Goal: Use online tool/utility: Utilize a website feature to perform a specific function

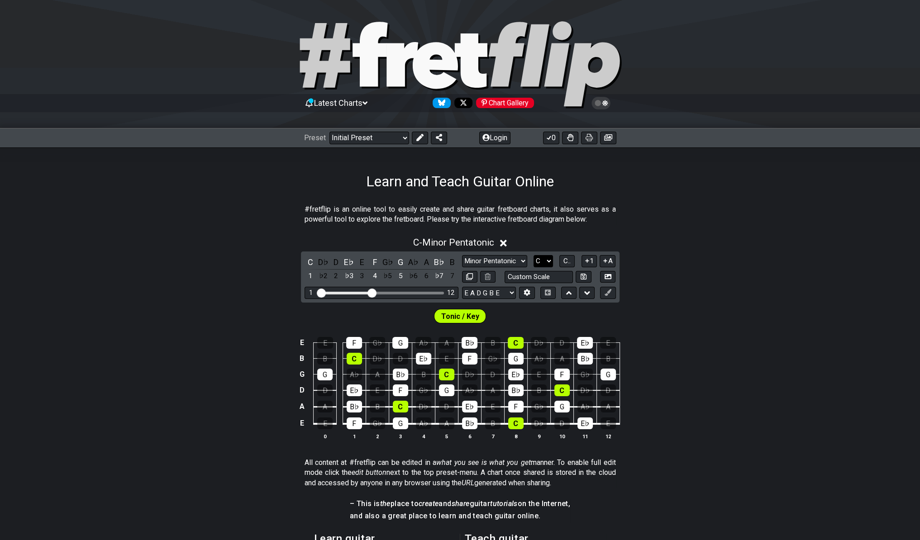
select select "E"
click at [533, 255] on select "A♭ A A♯ B♭ B C C♯ D♭ D D♯ E♭ E F F♯ G♭ G G♯" at bounding box center [542, 261] width 19 height 12
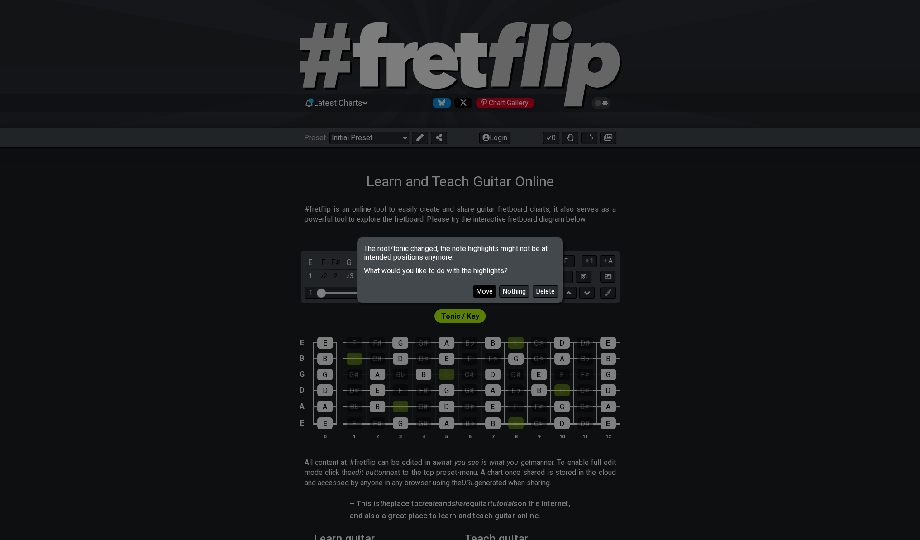
click at [488, 292] on button "Move" at bounding box center [484, 291] width 23 height 12
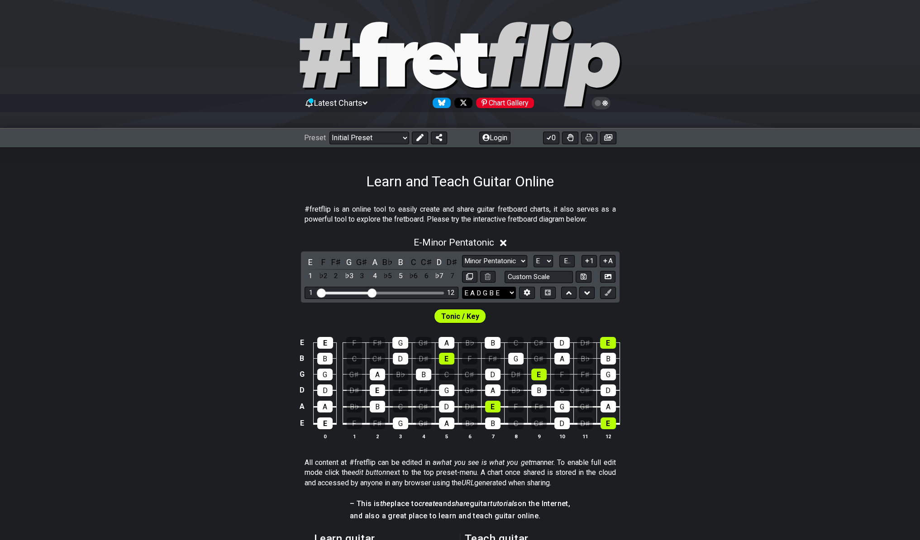
click at [718, 174] on section "Learn and Teach Guitar Online #fretflip is an online tool to easily create and …" at bounding box center [460, 439] width 920 height 584
click at [829, 290] on div "Latest Charts Chart Gallery The Internet Guitar fretboard tool - view and edit …" at bounding box center [460, 403] width 920 height 806
click at [527, 279] on input "text" at bounding box center [538, 277] width 69 height 12
type input "Custom Scale"
click at [656, 270] on div "E - Minor Pentatonic E F F♯ G G♯ A B♭ B C C♯ D D♯ 1 ♭2 2 ♭3 3 4 ♭5 5 ♭6 6 ♭7 7 …" at bounding box center [460, 342] width 920 height 221
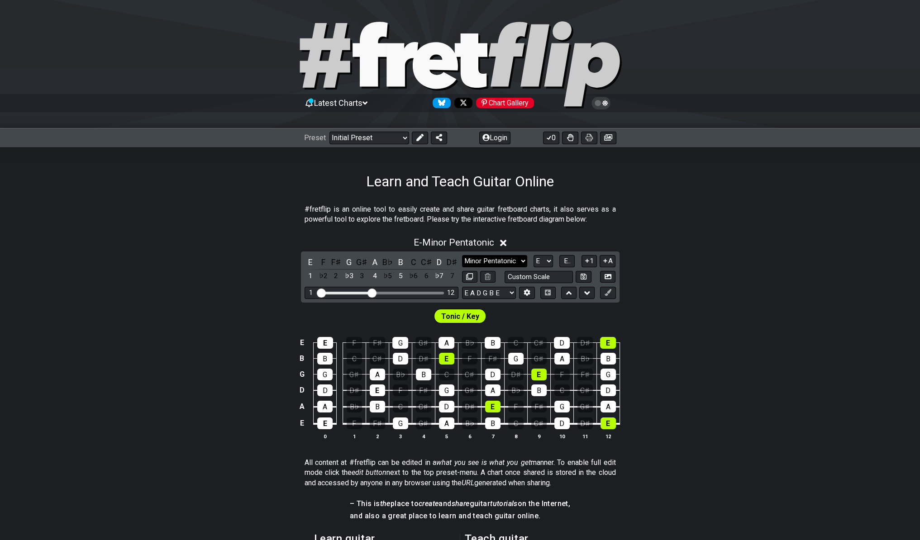
select select "Click to edit"
click at [462, 255] on select "Minor Pentatonic Click to edit Minor Pentatonic Major Pentatonic Minor Blues Ma…" at bounding box center [494, 261] width 65 height 12
click at [436, 289] on div "1 12" at bounding box center [381, 293] width 154 height 12
drag, startPoint x: 483, startPoint y: 294, endPoint x: 725, endPoint y: 213, distance: 256.3
click at [726, 213] on div "#fretflip is an online tool to easily create and share guitar fretboard charts,…" at bounding box center [460, 460] width 920 height 541
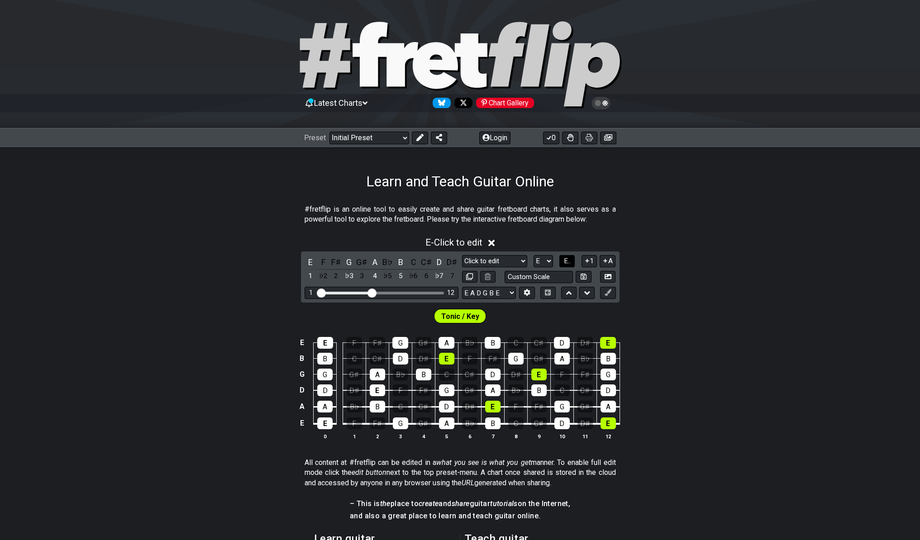
click at [571, 261] on button "E.." at bounding box center [566, 261] width 15 height 12
click at [533, 255] on select "A♭ A A♯ B♭ B C C♯ D♭ D D♯ E♭ E F F♯ G♭ G G♯" at bounding box center [542, 261] width 19 height 12
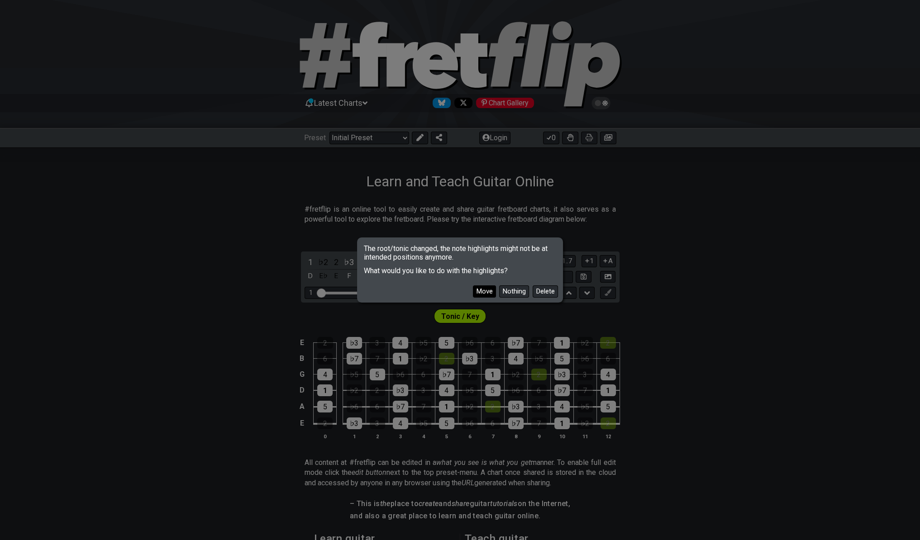
click at [478, 291] on button "Move" at bounding box center [484, 291] width 23 height 12
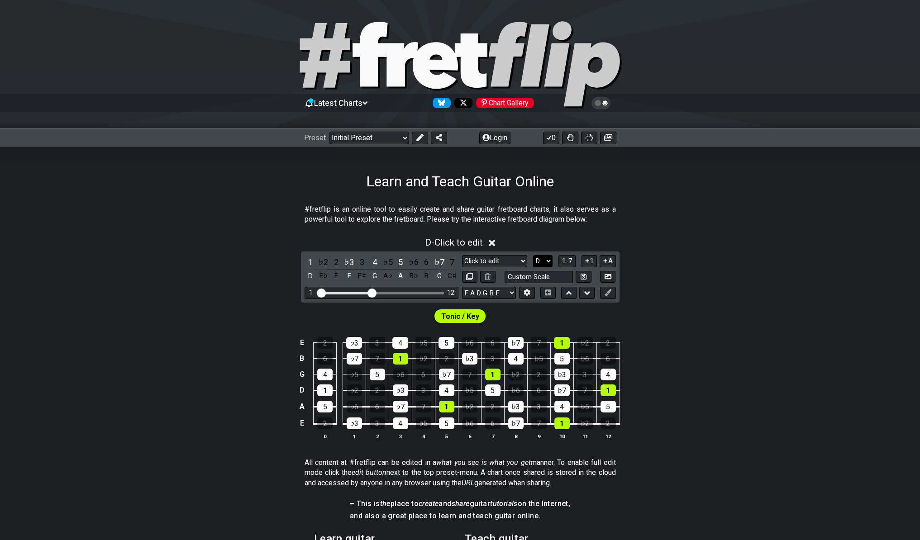
select select "A"
click at [533, 255] on select "A♭ A A♯ B♭ B C C♯ D♭ D D♯ E♭ E F F♯ G♭ G G♯" at bounding box center [542, 261] width 19 height 12
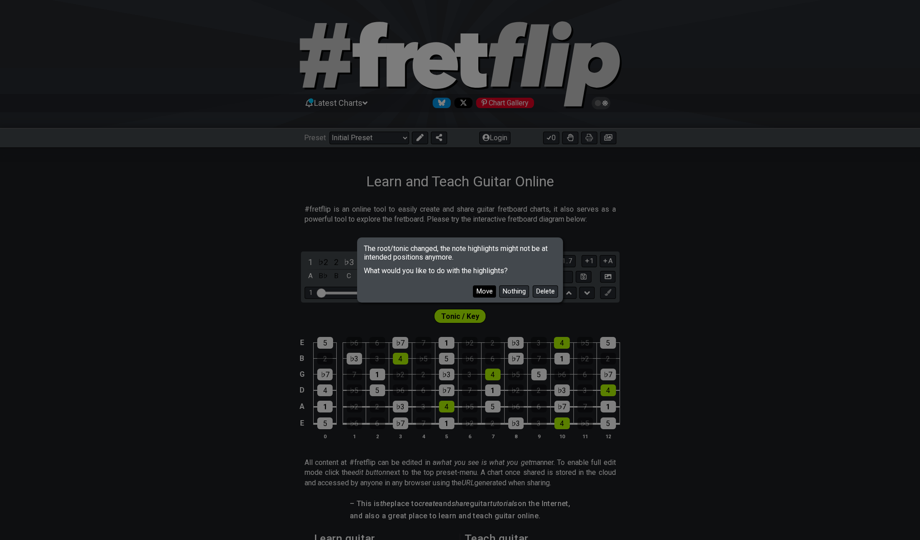
click at [484, 289] on button "Move" at bounding box center [484, 291] width 23 height 12
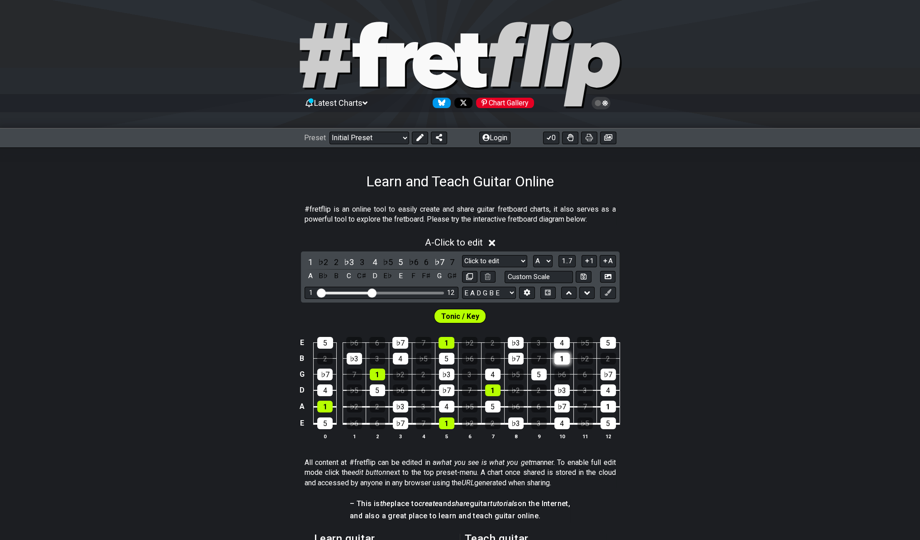
click at [562, 359] on div "1" at bounding box center [561, 359] width 15 height 12
click at [559, 356] on div "1" at bounding box center [561, 359] width 15 height 12
